Goal: Navigation & Orientation: Find specific page/section

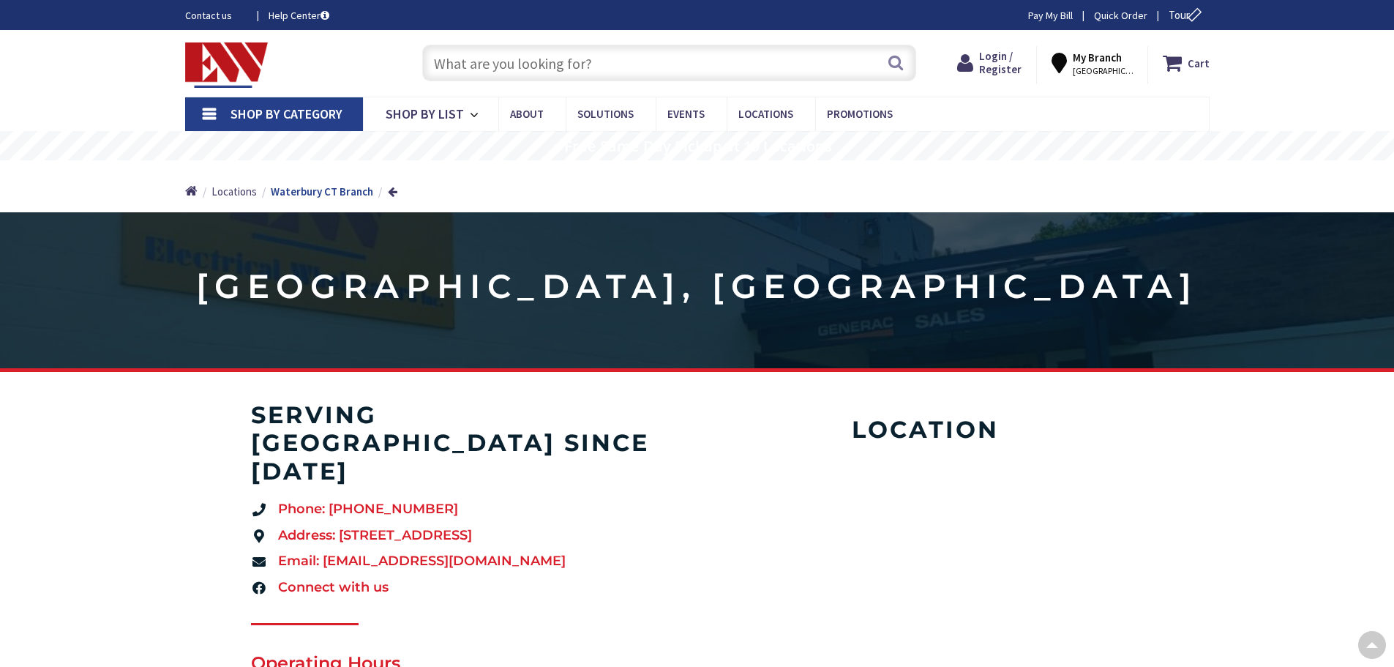
scroll to position [1171, 0]
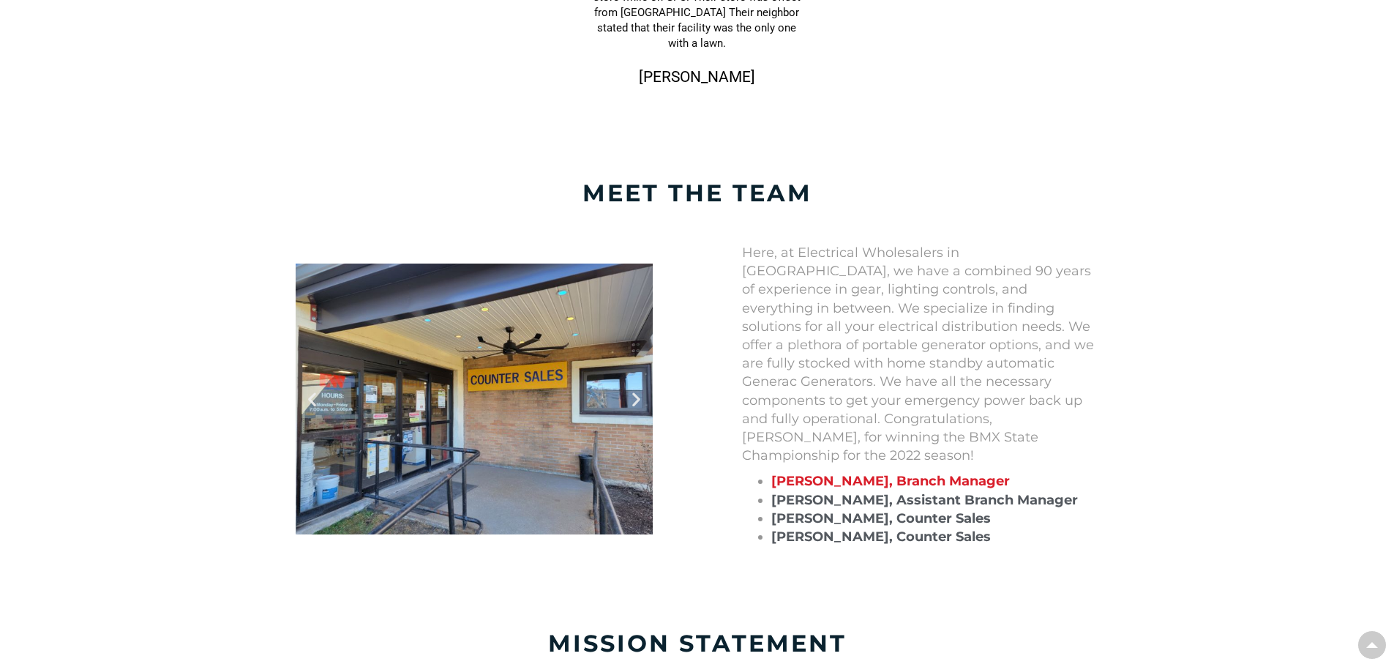
click at [915, 319] on p "Here, at Electrical Wholesalers in Waterbury, we have a combined 90 years of ex…" at bounding box center [920, 354] width 357 height 221
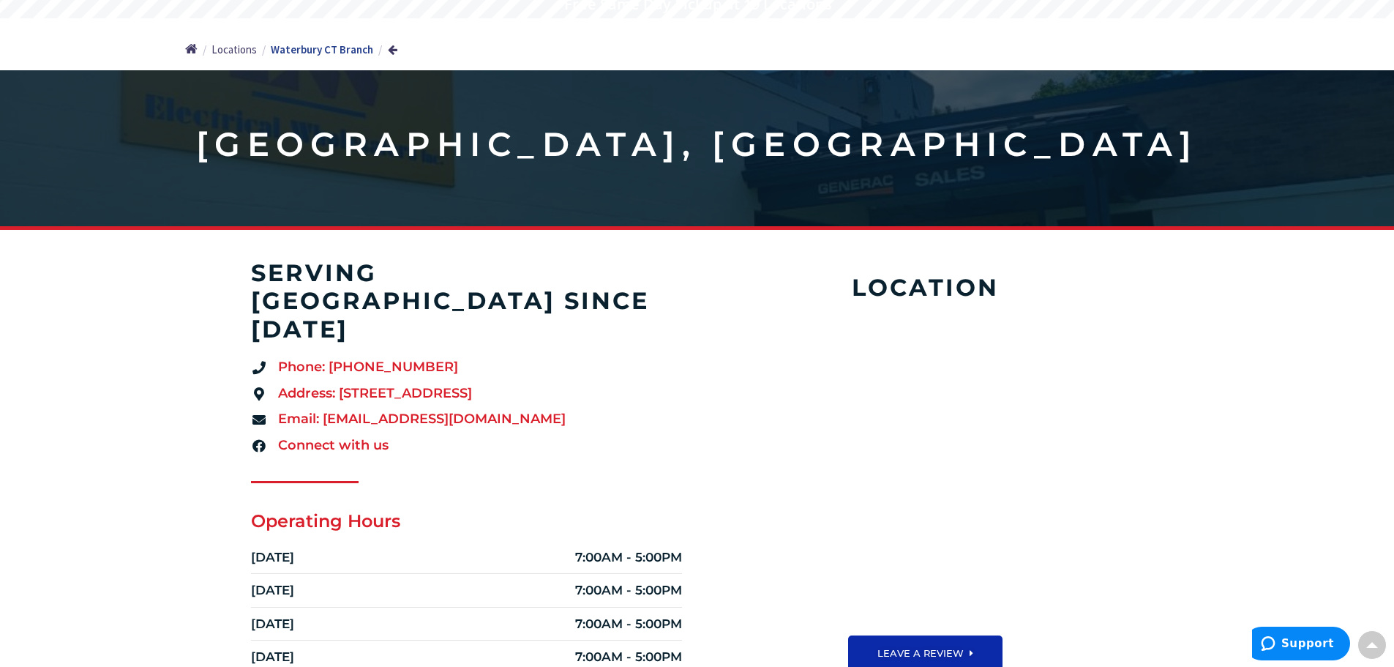
scroll to position [71, 0]
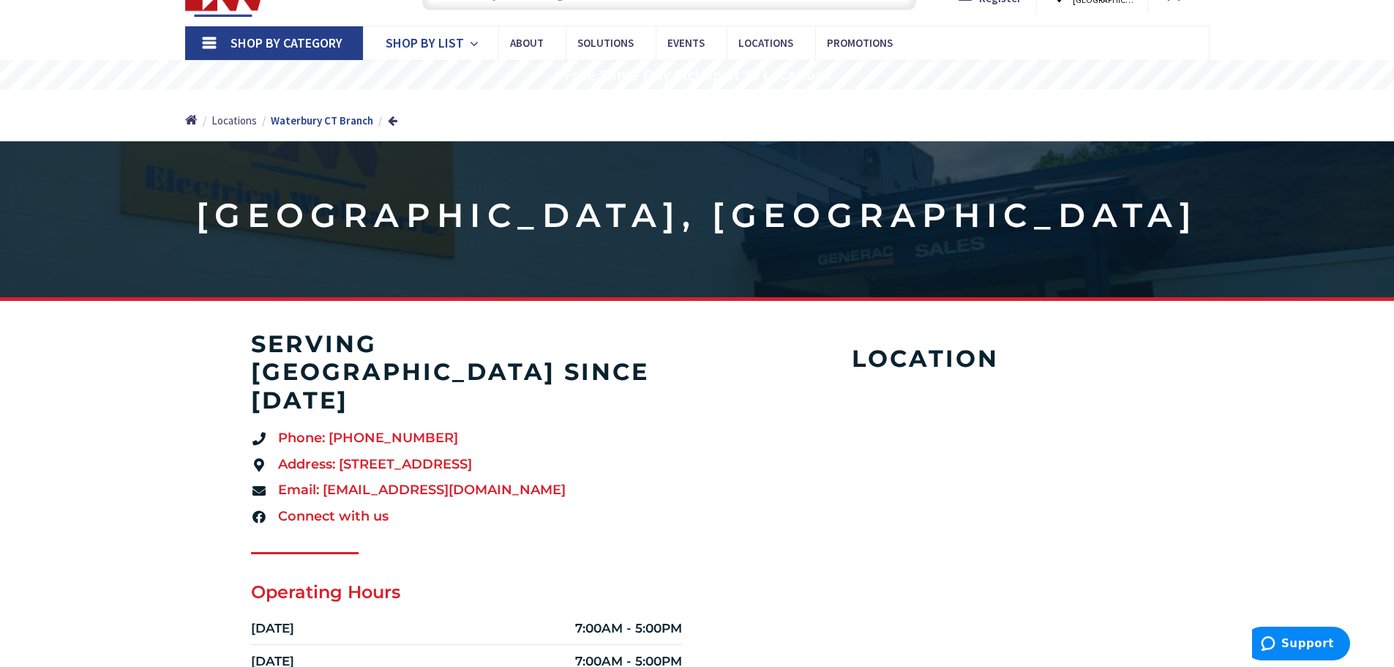
click at [449, 49] on span "Shop By List" at bounding box center [425, 42] width 78 height 17
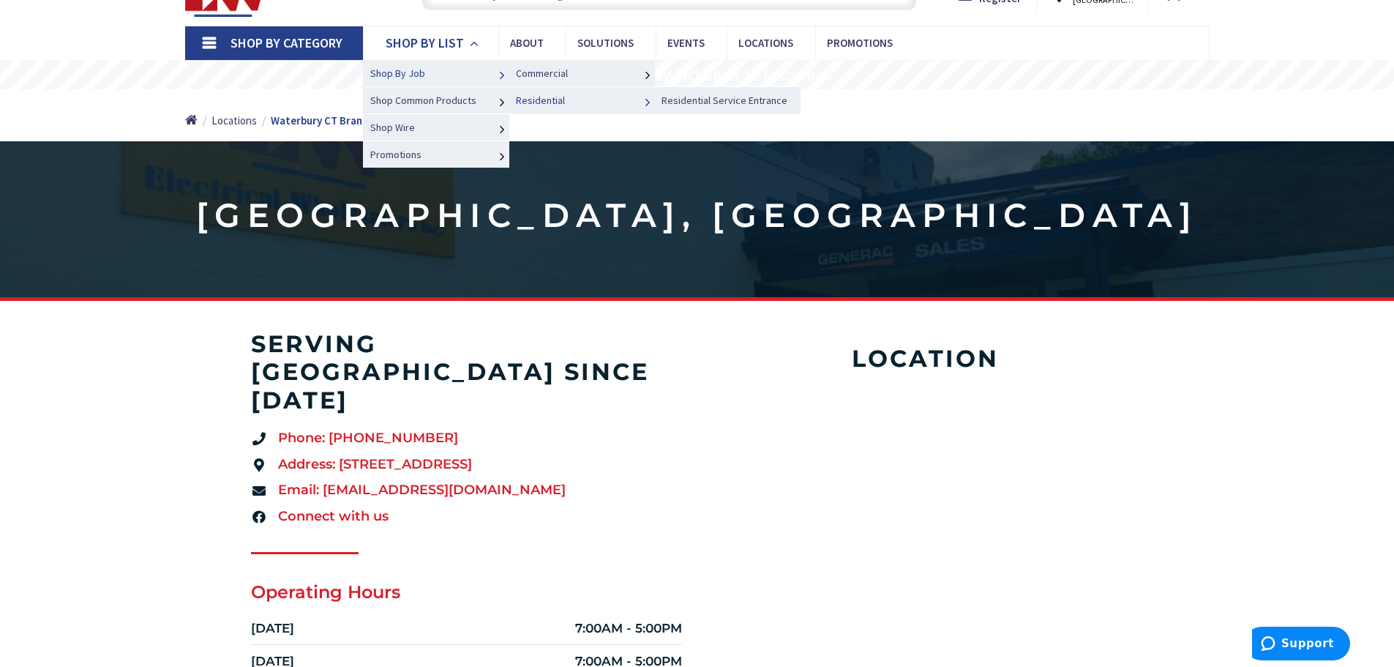
click at [550, 96] on span "Residential" at bounding box center [540, 100] width 49 height 13
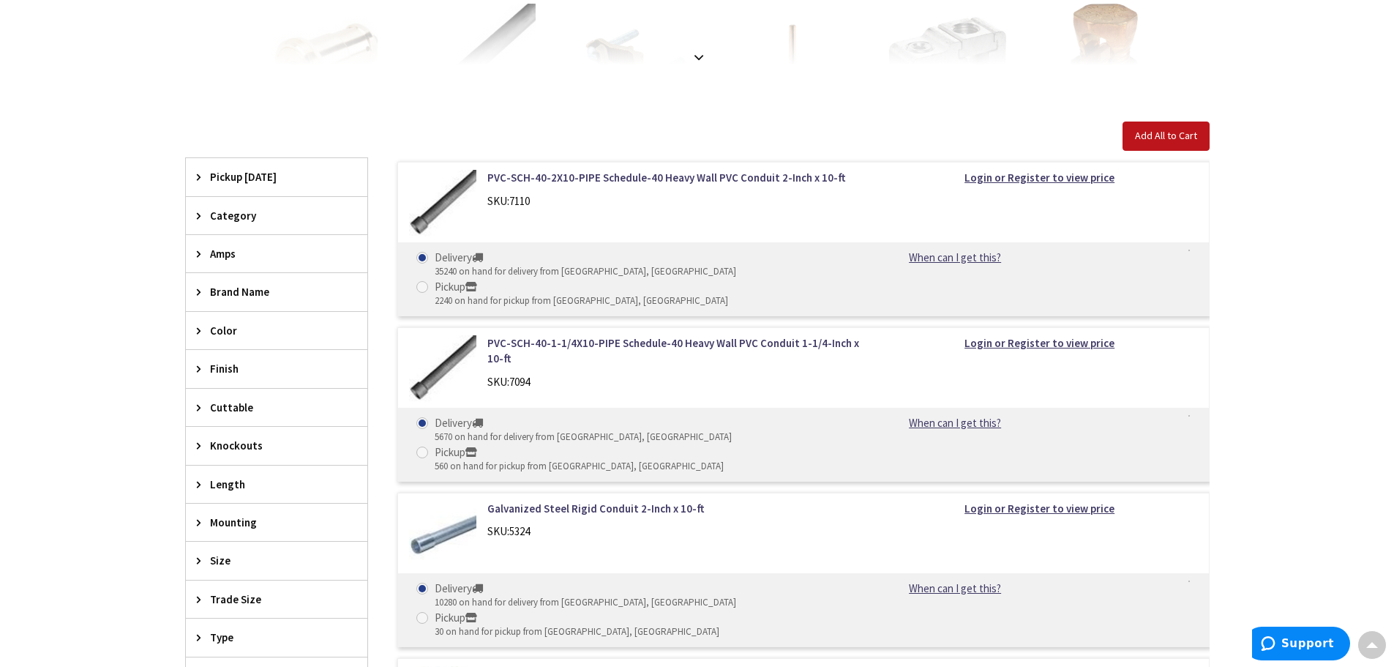
scroll to position [512, 0]
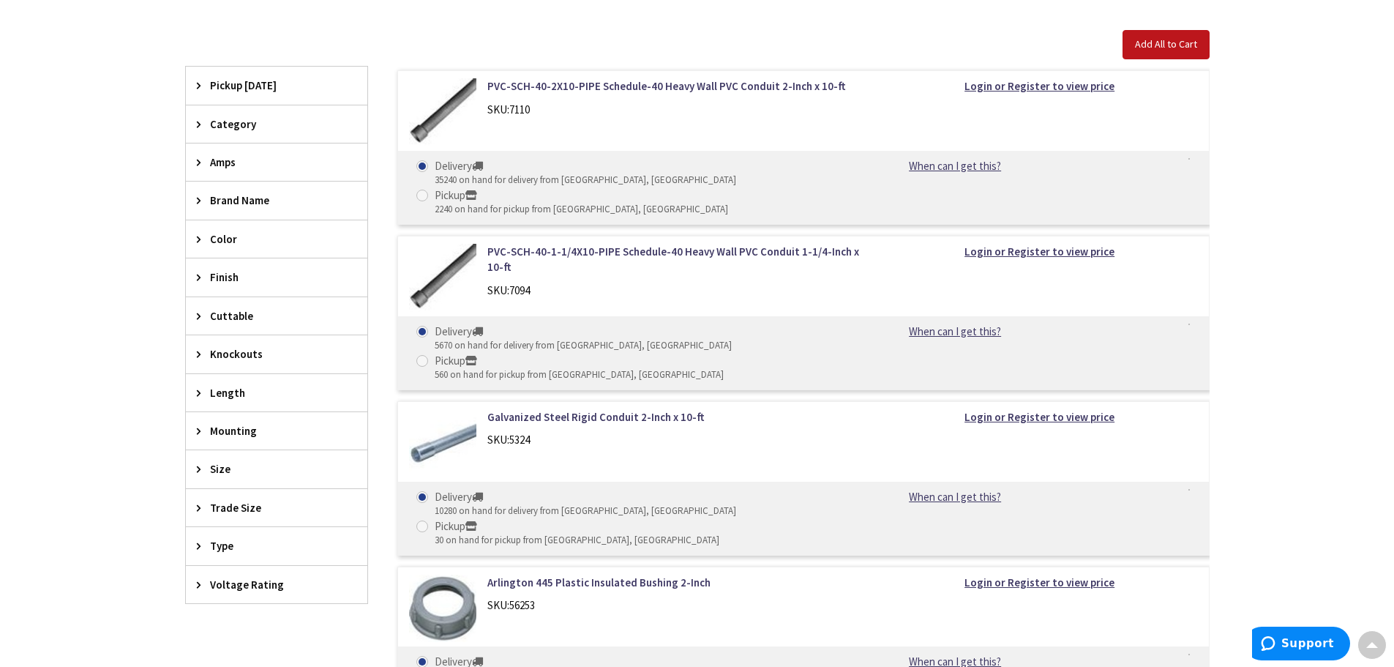
click at [234, 209] on div "Brand Name" at bounding box center [276, 199] width 181 height 37
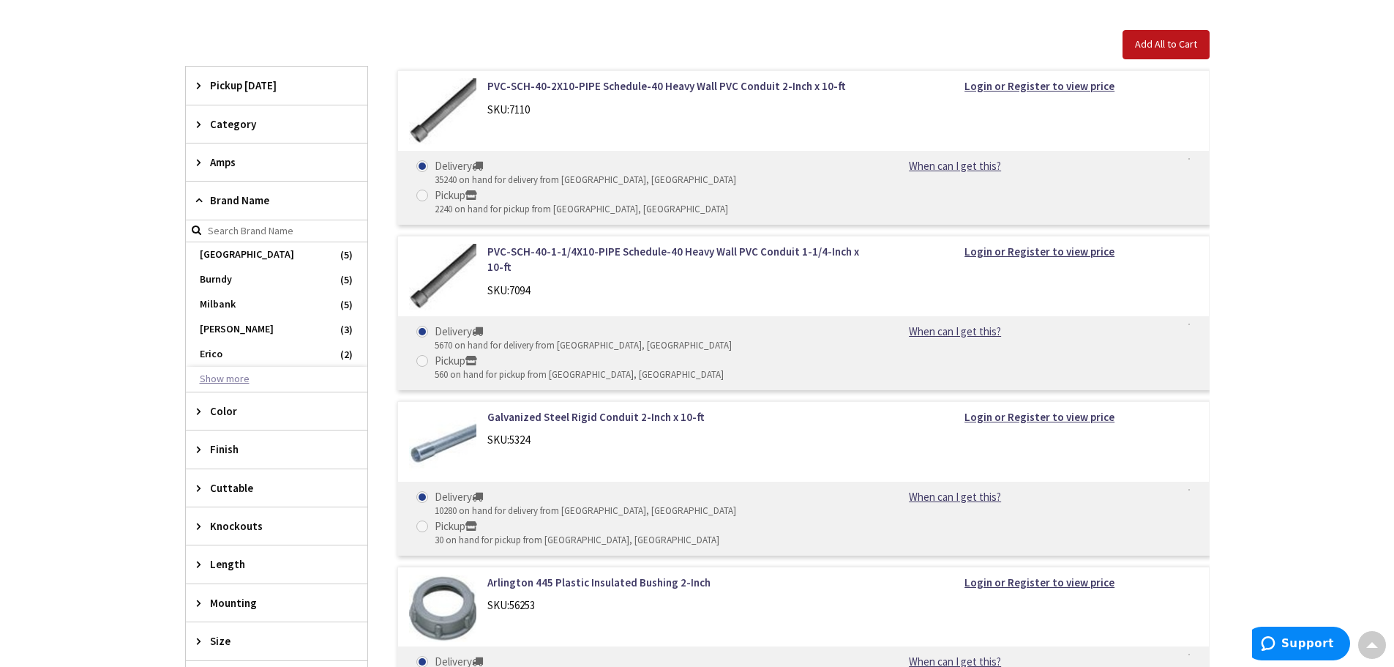
click at [233, 373] on button "Show more" at bounding box center [276, 379] width 181 height 25
